Goal: Check status

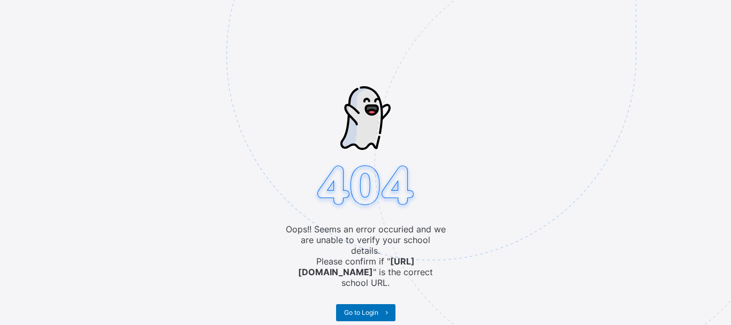
click at [361, 307] on img at bounding box center [505, 109] width 558 height 518
click at [360, 308] on span "Go to Login" at bounding box center [361, 312] width 34 height 8
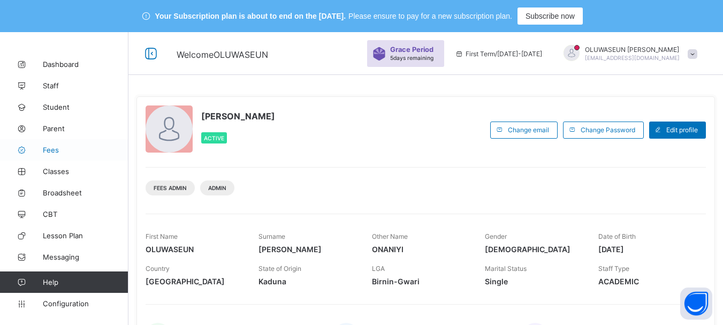
click at [60, 149] on span "Fees" at bounding box center [86, 150] width 86 height 9
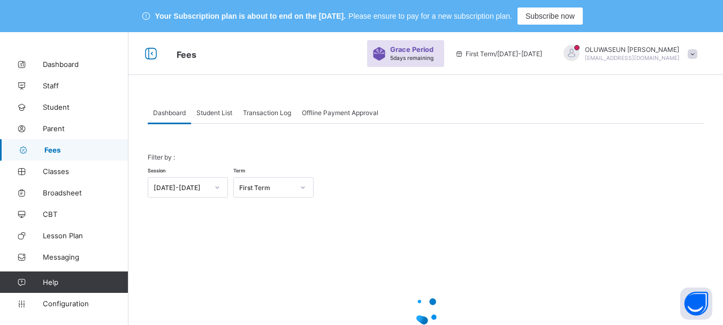
click at [232, 112] on span "Student List" at bounding box center [214, 113] width 36 height 8
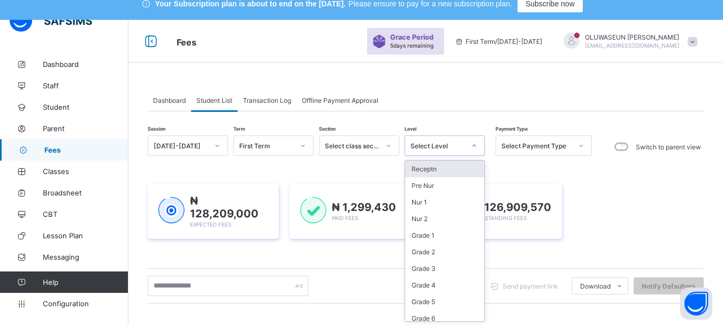
click at [478, 158] on div "Session [DATE]-[DATE] Term First Term Section Select class section Level option…" at bounding box center [426, 325] width 556 height 381
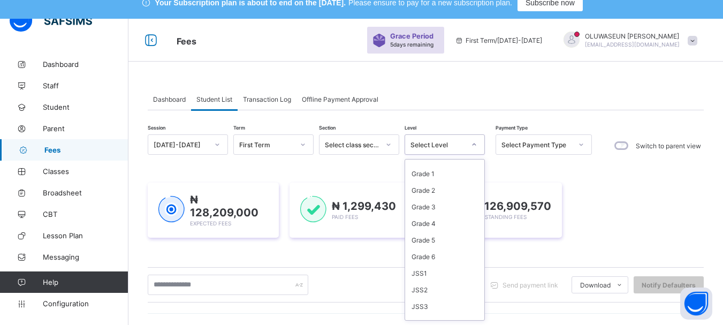
scroll to position [105, 0]
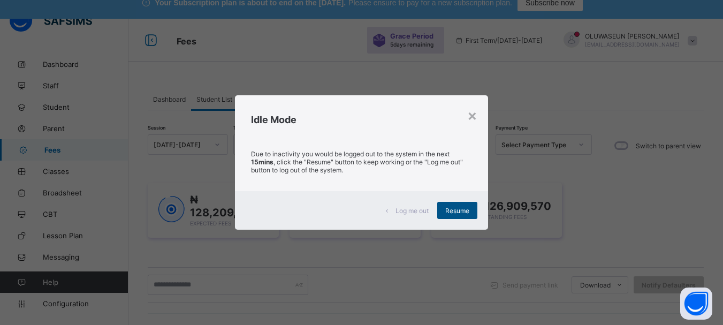
click at [460, 213] on span "Resume" at bounding box center [457, 211] width 24 height 8
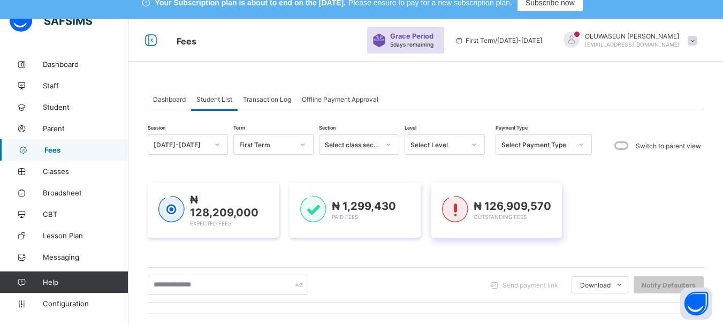
click at [460, 209] on img at bounding box center [455, 209] width 26 height 27
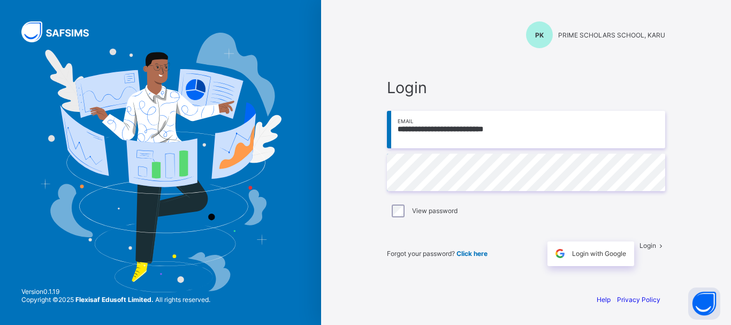
click at [640, 249] on span "Login" at bounding box center [648, 245] width 17 height 8
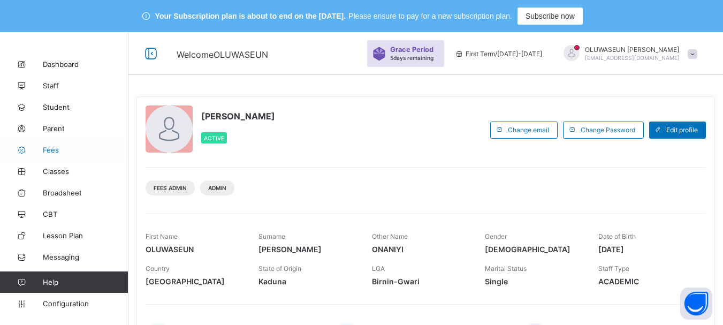
click at [58, 145] on link "Fees" at bounding box center [64, 149] width 128 height 21
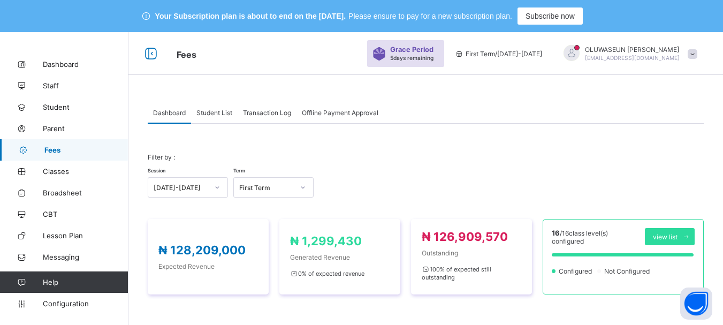
click at [226, 114] on span "Student List" at bounding box center [214, 113] width 36 height 8
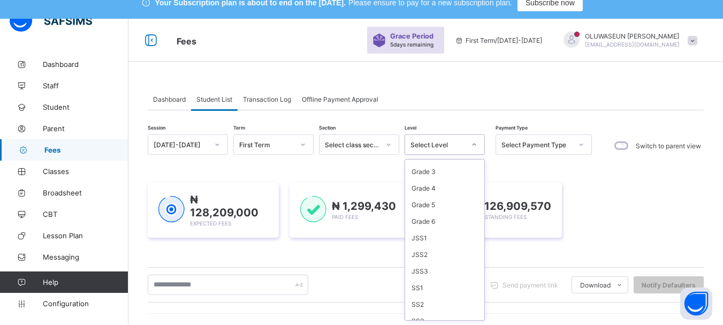
scroll to position [105, 0]
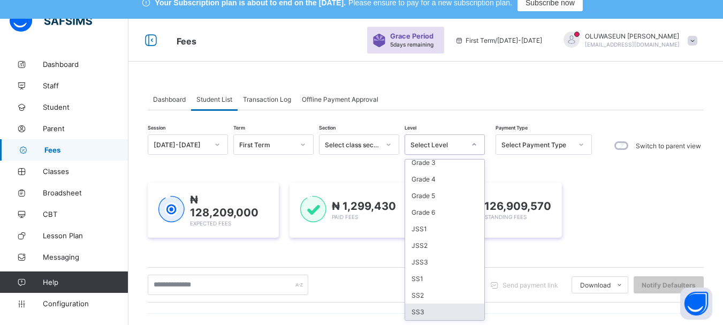
click at [443, 314] on div "SS3" at bounding box center [444, 312] width 79 height 17
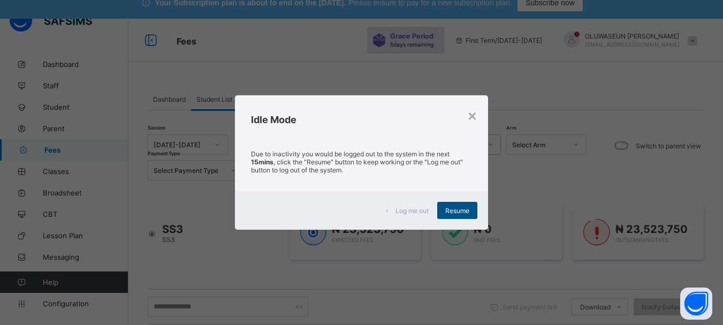
click at [456, 213] on span "Resume" at bounding box center [457, 211] width 24 height 8
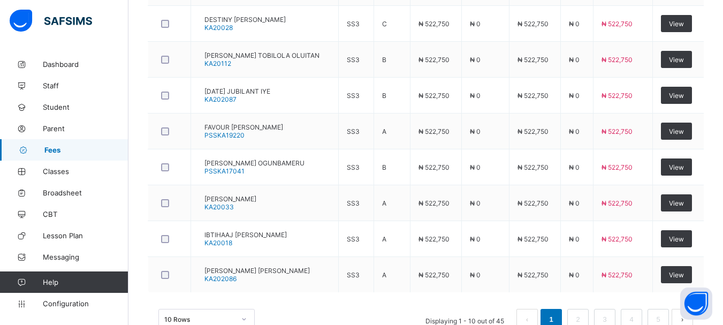
scroll to position [533, 0]
